Goal: Information Seeking & Learning: Learn about a topic

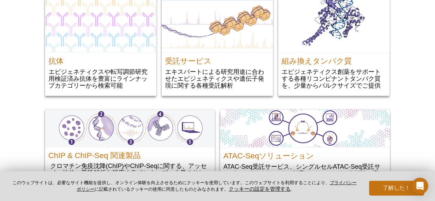
scroll to position [748, 0]
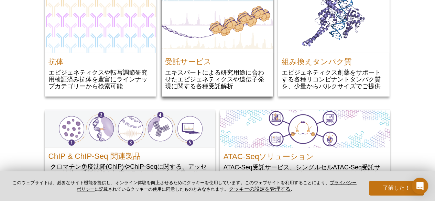
click at [199, 66] on div "受託サービス エキスパートによる研究用途に合わせたエピジェネティクスや遺伝子発現に関する各種受託解析" at bounding box center [218, 75] width 112 height 44
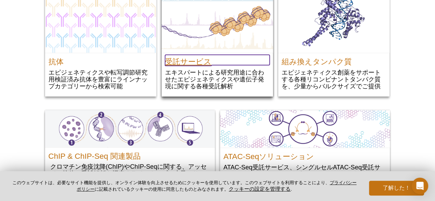
click at [194, 60] on h2 "受託サービス" at bounding box center [217, 60] width 105 height 10
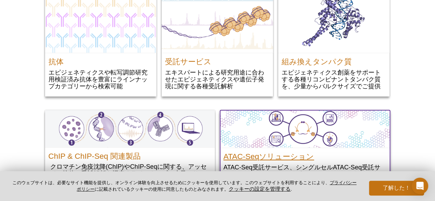
click at [303, 157] on h2 "ATAC-Seqソリューション" at bounding box center [305, 155] width 163 height 10
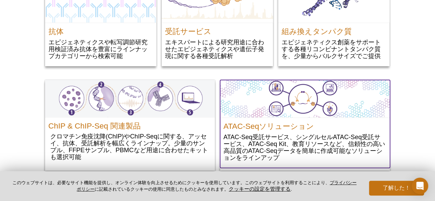
scroll to position [780, 0]
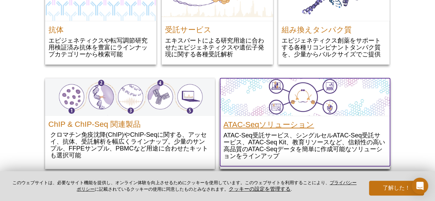
click at [271, 124] on h2 "ATAC-Seqソリューション" at bounding box center [305, 123] width 163 height 10
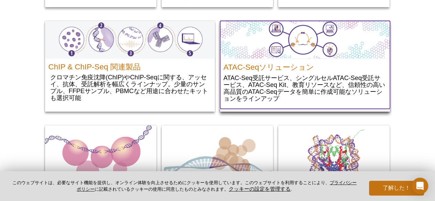
scroll to position [838, 0]
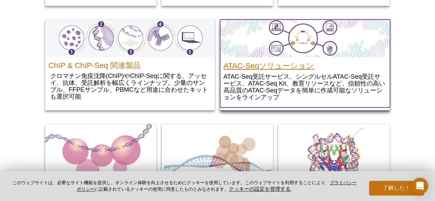
click at [280, 64] on h2 "ATAC-Seqソリューション" at bounding box center [305, 64] width 163 height 10
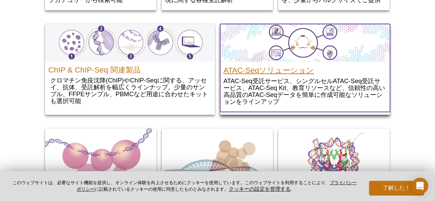
scroll to position [832, 0]
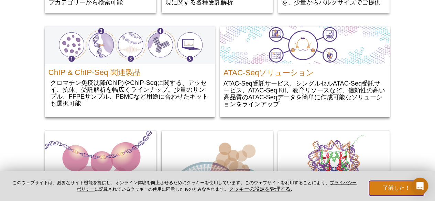
click at [392, 186] on button "了解した！" at bounding box center [396, 188] width 55 height 15
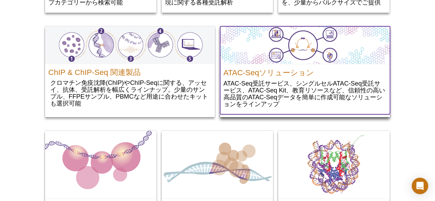
click at [270, 81] on p "ATAC-Seq受託サービス、シングルセルATAC-Seq受託サービス、ATAC-Seq Kit、教育リソースなど、信頼性の高い高品質のATAC-Seqデータ…" at bounding box center [305, 94] width 163 height 28
click at [290, 72] on h2 "ATAC-Seqソリューション" at bounding box center [305, 71] width 163 height 10
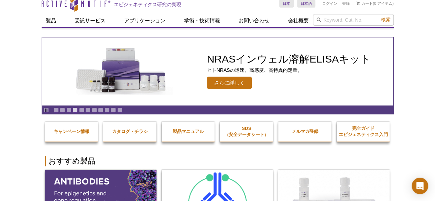
scroll to position [0, 0]
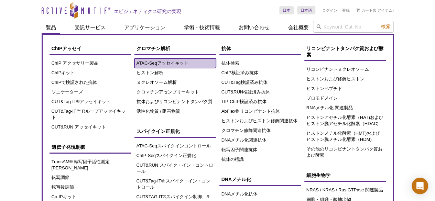
click at [150, 61] on link "ATAC-Seqアッセイキット" at bounding box center [176, 64] width 82 height 10
click at [153, 63] on link "ATAC-Seqアッセイキット" at bounding box center [176, 64] width 82 height 10
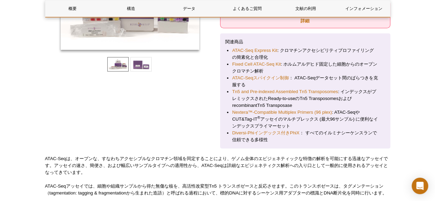
scroll to position [65, 0]
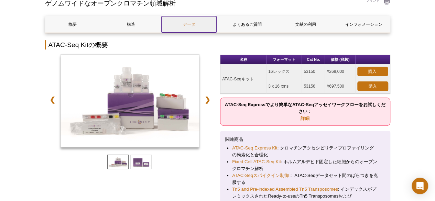
click at [183, 24] on link "データ" at bounding box center [189, 24] width 55 height 17
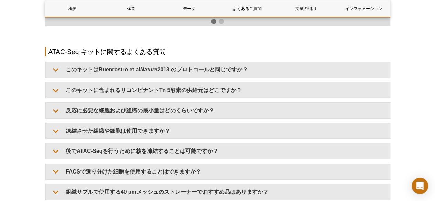
scroll to position [1198, 0]
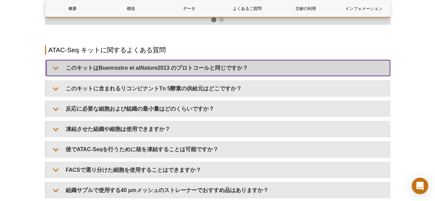
click at [224, 71] on summary "このキットはBuenrostro et al Nature 2013 のプロトコールと同じですか？" at bounding box center [218, 67] width 344 height 15
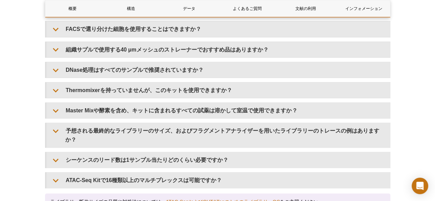
scroll to position [1401, 0]
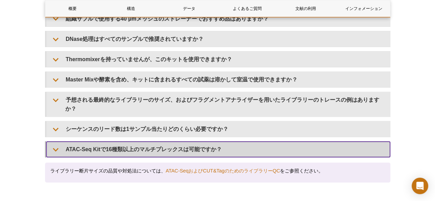
click at [129, 142] on summary "ATAC-Seq Kitで16種類以上のマルチプレックスは可能ですか？" at bounding box center [218, 149] width 344 height 15
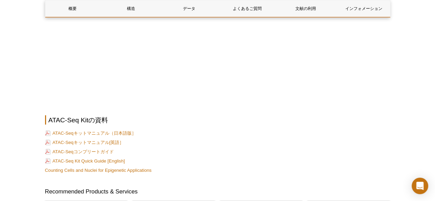
scroll to position [1920, 0]
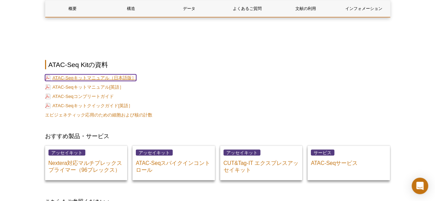
click at [121, 74] on link "ATAC-Seqキットマニュアル（日本語版］" at bounding box center [90, 77] width 91 height 7
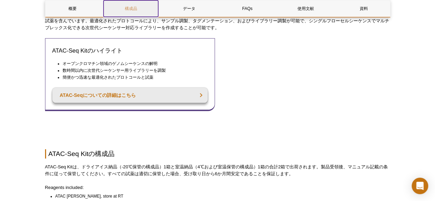
click at [133, 12] on link "構成品" at bounding box center [131, 8] width 55 height 17
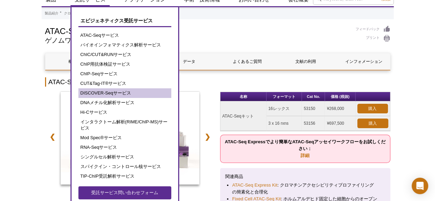
scroll to position [28, 0]
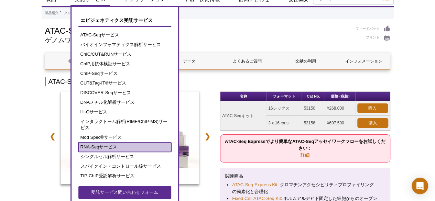
click at [109, 146] on link "RNA-Seqサービス" at bounding box center [124, 147] width 93 height 10
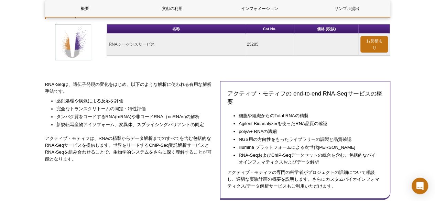
scroll to position [91, 0]
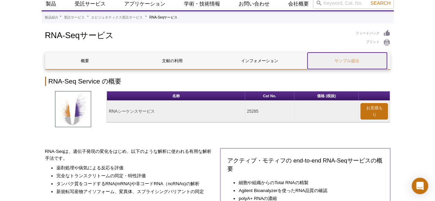
click at [336, 54] on link "サンプル提出" at bounding box center [348, 61] width 80 height 17
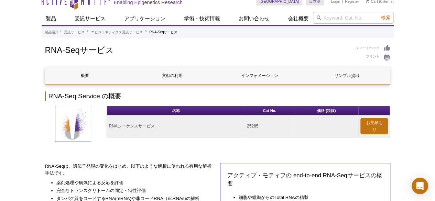
scroll to position [8, 0]
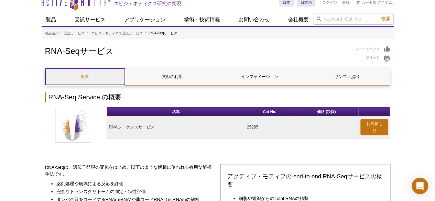
click at [107, 79] on link "概要" at bounding box center [85, 76] width 80 height 17
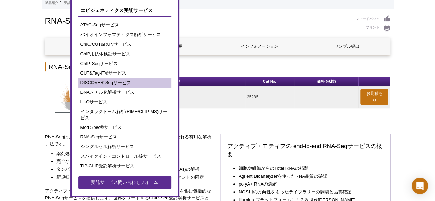
scroll to position [39, 0]
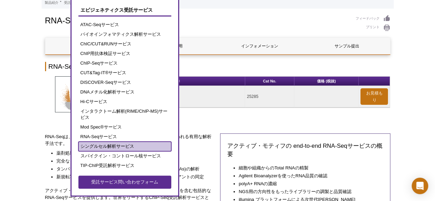
click at [127, 148] on link "シングルセル解析サービス" at bounding box center [124, 147] width 93 height 10
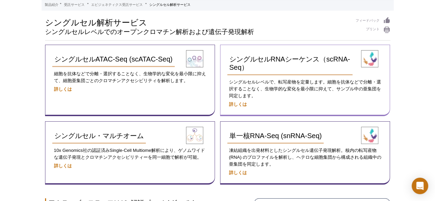
scroll to position [38, 0]
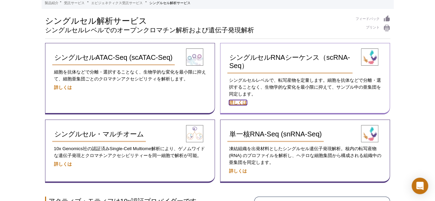
click at [240, 102] on strong "詳しくは" at bounding box center [238, 102] width 18 height 5
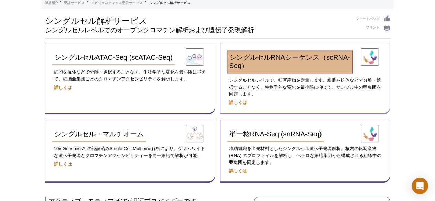
click at [284, 66] on link "シングルセルRNAシーケンス（scRNA-Seq）" at bounding box center [290, 61] width 125 height 23
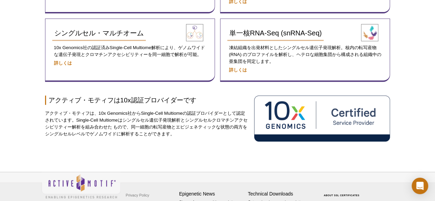
scroll to position [140, 0]
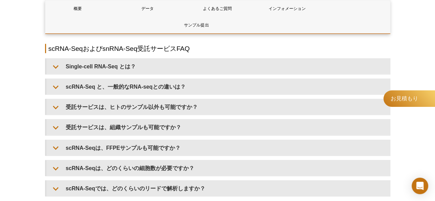
scroll to position [803, 0]
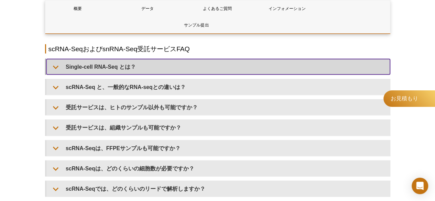
click at [180, 71] on summary "Single-cell RNA-Seq とは？" at bounding box center [218, 66] width 344 height 15
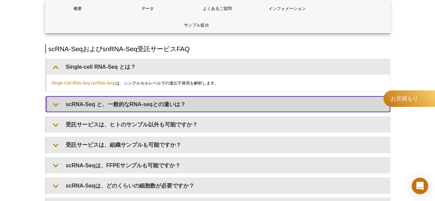
click at [191, 108] on summary "scRNA-Seq と、一般的なRNA-seqとの違いは？" at bounding box center [218, 104] width 344 height 15
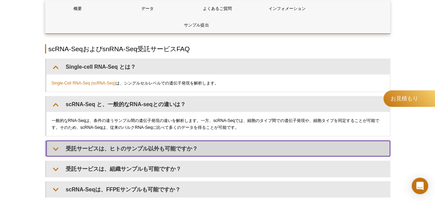
click at [206, 148] on summary "受託サービスは、ヒトのサンプル以外も可能ですか？" at bounding box center [218, 148] width 344 height 15
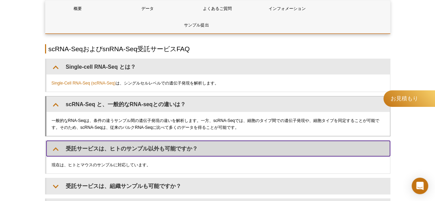
scroll to position [851, 0]
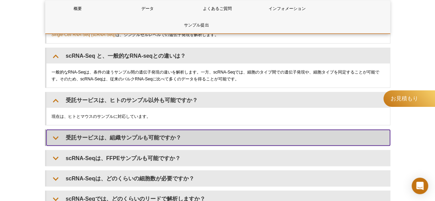
click at [202, 134] on summary "受託サービスは、組織サンプルも可能ですか？" at bounding box center [218, 137] width 344 height 15
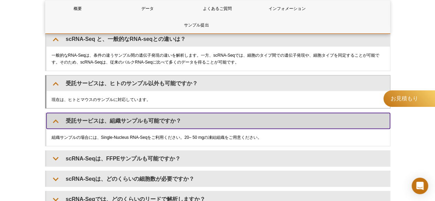
scroll to position [868, 0]
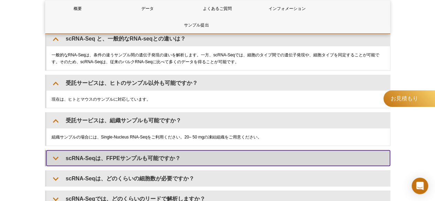
click at [214, 160] on summary "scRNA-Seqは、FFPEサンプルも可能ですか？" at bounding box center [218, 158] width 344 height 15
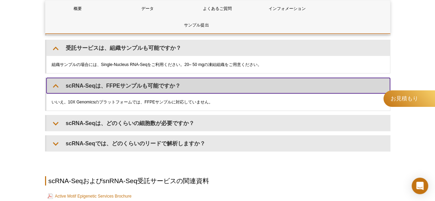
scroll to position [941, 0]
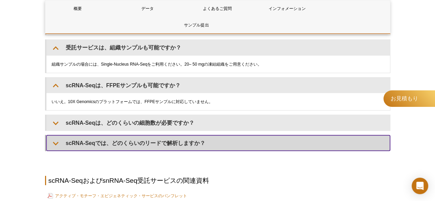
click at [87, 144] on summary "scRNA-Seqでは、どのくらいのリードで解析しますか？" at bounding box center [218, 143] width 344 height 15
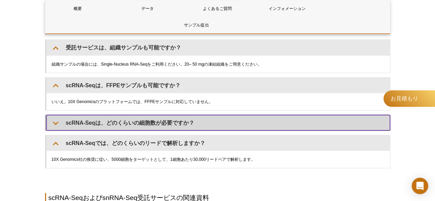
click at [91, 117] on summary "scRNA-Seqは、どのくらいの細胞数が必要ですか？" at bounding box center [218, 122] width 344 height 15
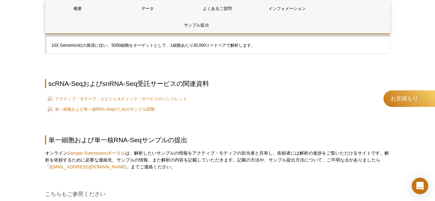
scroll to position [1147, 0]
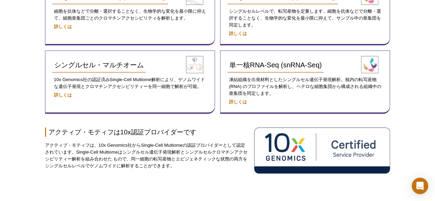
scroll to position [36, 0]
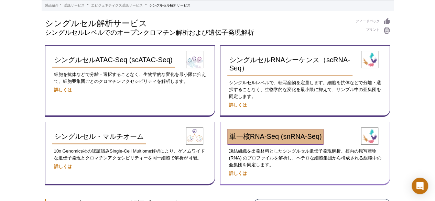
click at [250, 135] on span "単一核RNA-Seq (snRNA-Seq)" at bounding box center [276, 137] width 93 height 8
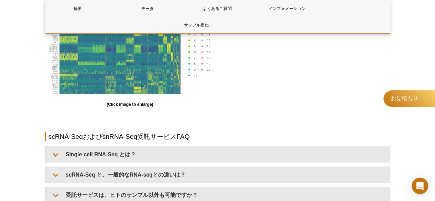
scroll to position [733, 0]
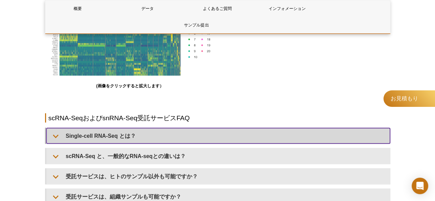
click at [278, 135] on summary "Single-cell RNA-Seq とは？" at bounding box center [218, 135] width 344 height 15
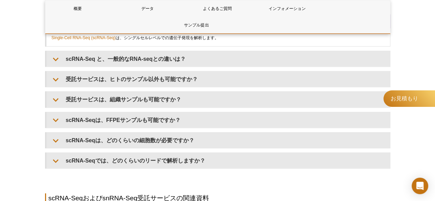
scroll to position [848, 0]
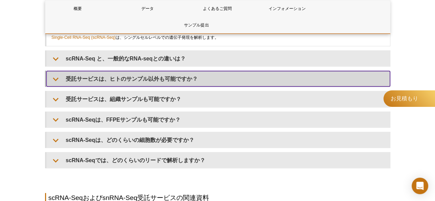
click at [292, 74] on summary "受託サービスは、ヒトのサンプル以外も可能ですか？" at bounding box center [218, 78] width 344 height 15
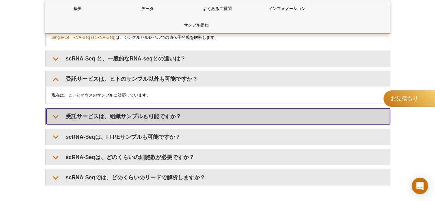
click at [260, 113] on summary "受託サービスは、組織サンプルも可能ですか？" at bounding box center [218, 116] width 344 height 15
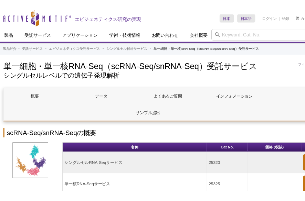
scroll to position [0, 0]
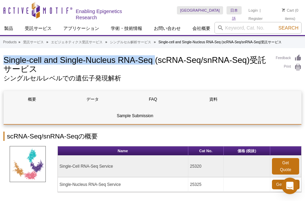
drag, startPoint x: 3, startPoint y: 58, endPoint x: 156, endPoint y: 58, distance: 152.8
copy h1 "Single-cell and Single-Nucleus RNA-Seq"
